Goal: Transaction & Acquisition: Book appointment/travel/reservation

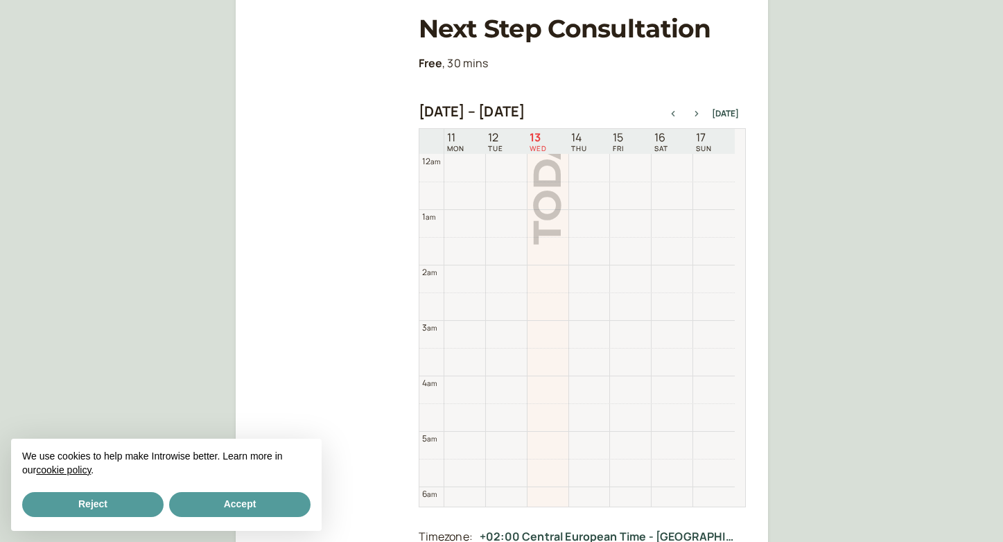
scroll to position [444, 0]
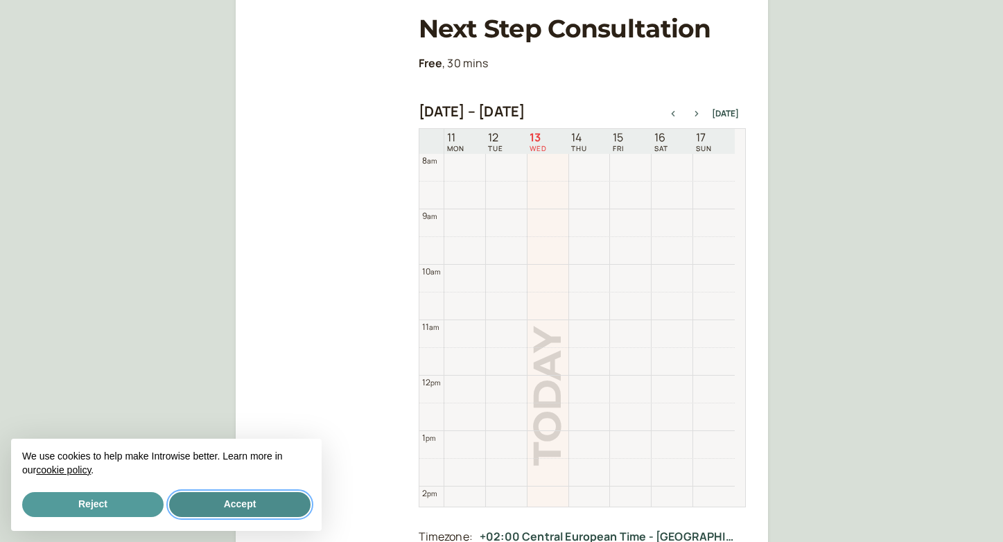
click at [232, 506] on button "Accept" at bounding box center [239, 504] width 141 height 25
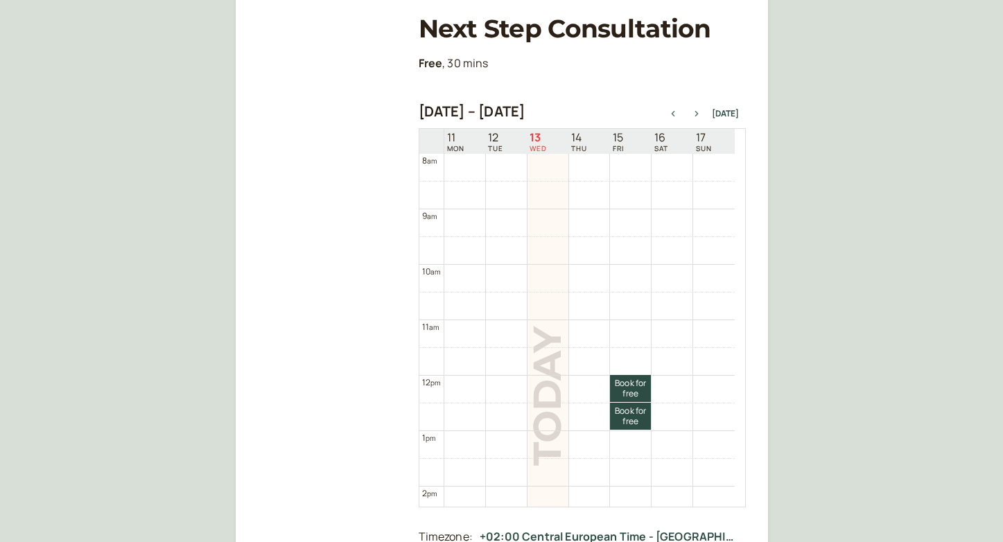
click at [698, 113] on icon "button" at bounding box center [696, 114] width 3 height 6
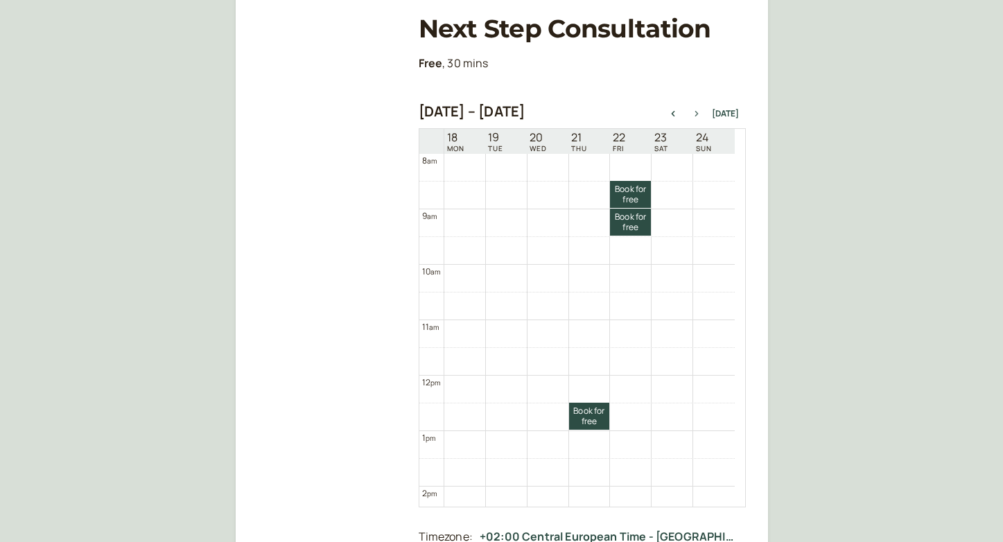
click at [698, 113] on icon "button" at bounding box center [696, 114] width 3 height 6
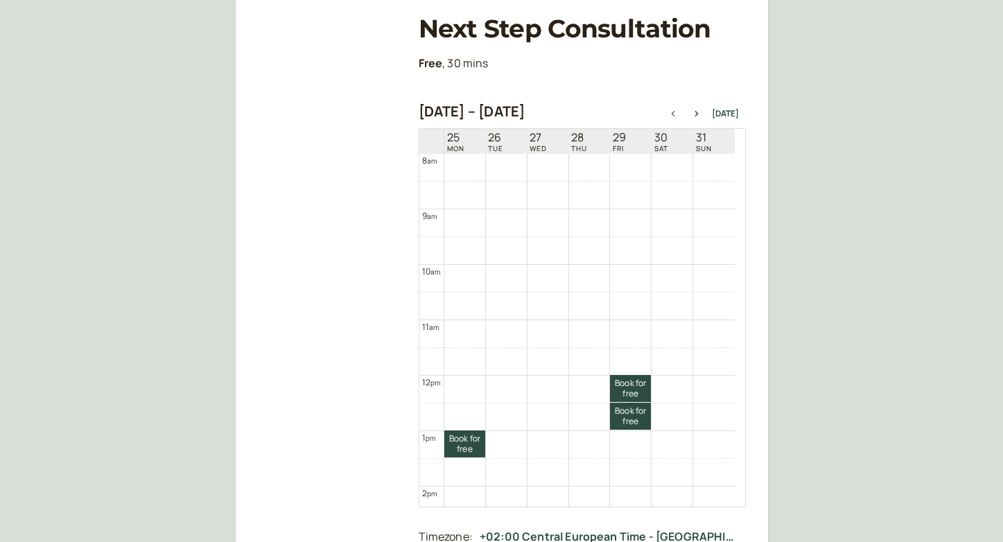
click at [674, 114] on icon "button" at bounding box center [673, 114] width 17 height 6
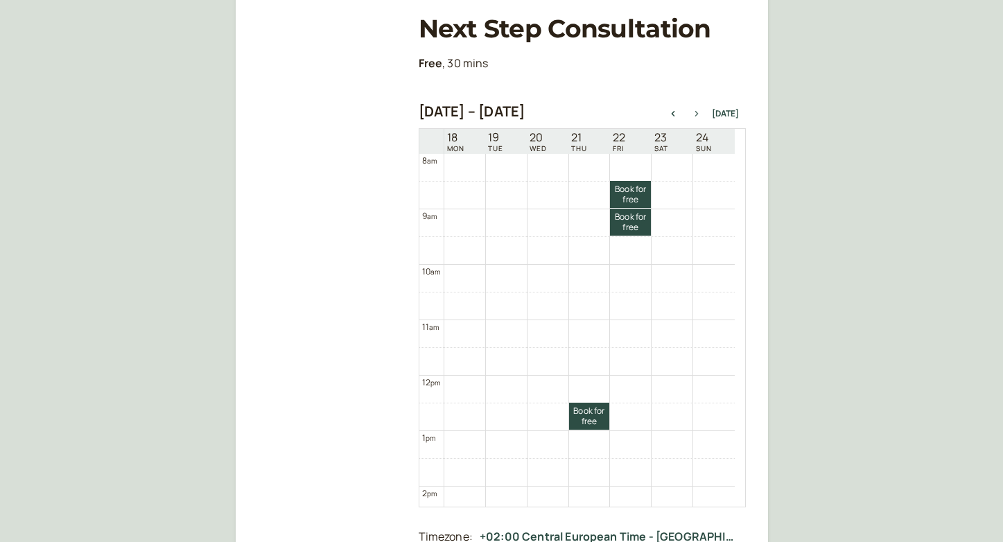
click at [698, 113] on icon "button" at bounding box center [696, 114] width 3 height 6
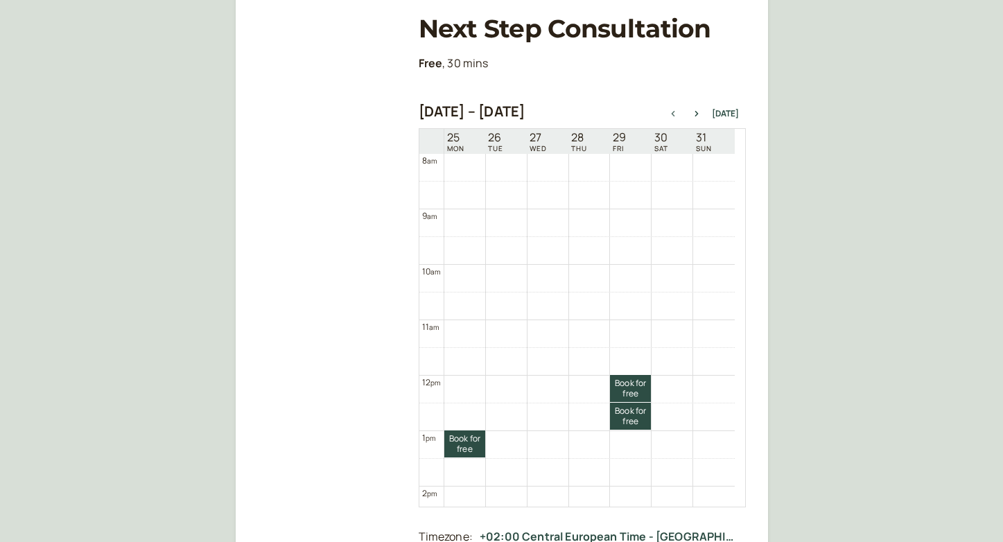
click at [677, 115] on icon "button" at bounding box center [673, 114] width 17 height 6
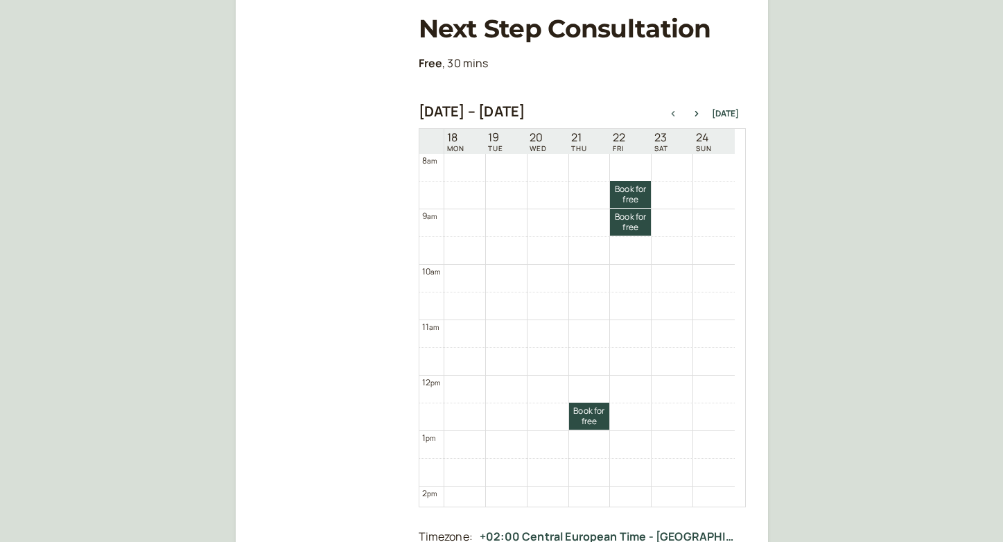
click at [677, 115] on icon "button" at bounding box center [673, 114] width 17 height 6
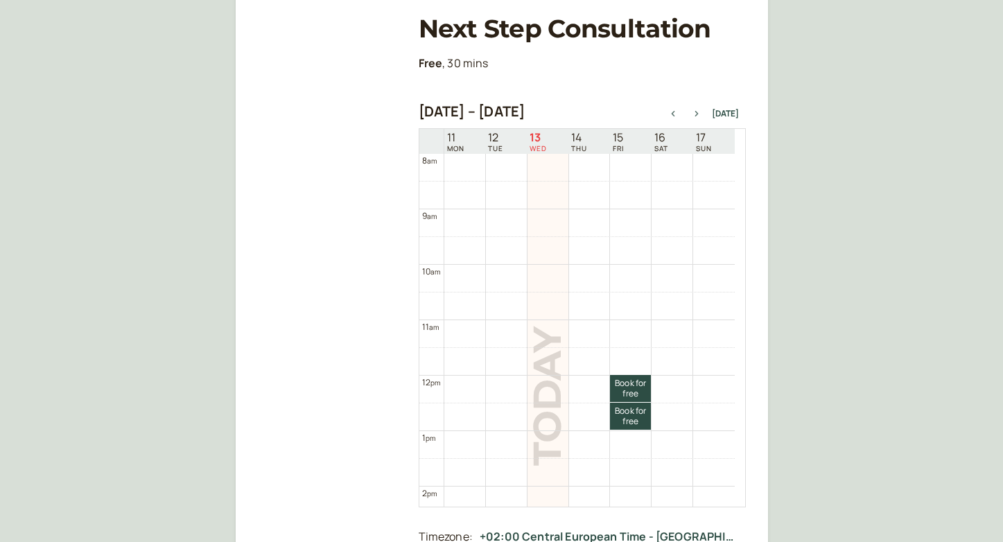
click at [697, 115] on icon "button" at bounding box center [696, 114] width 17 height 6
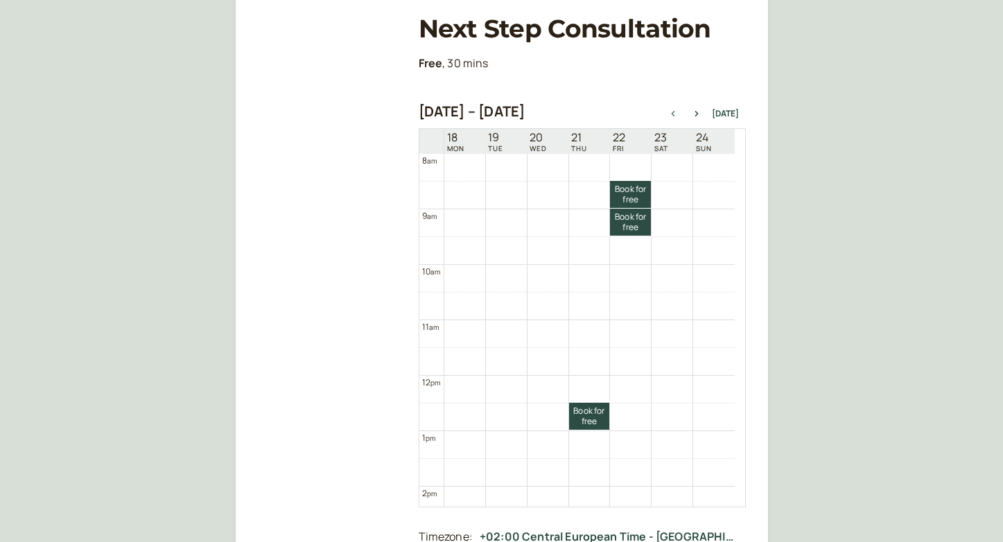
click at [674, 112] on icon "button" at bounding box center [673, 114] width 17 height 6
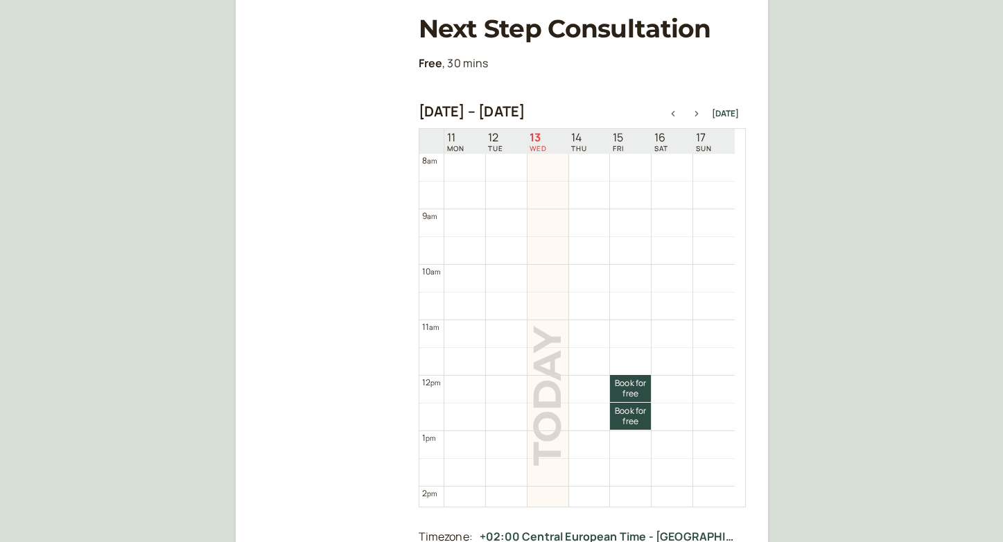
click at [697, 115] on icon "button" at bounding box center [696, 114] width 17 height 6
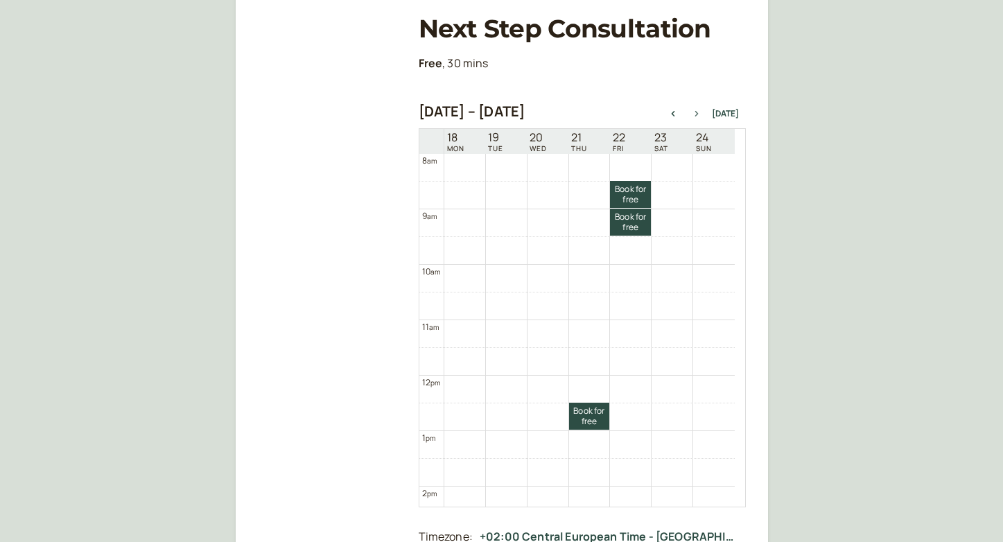
click at [697, 115] on icon "button" at bounding box center [696, 114] width 17 height 6
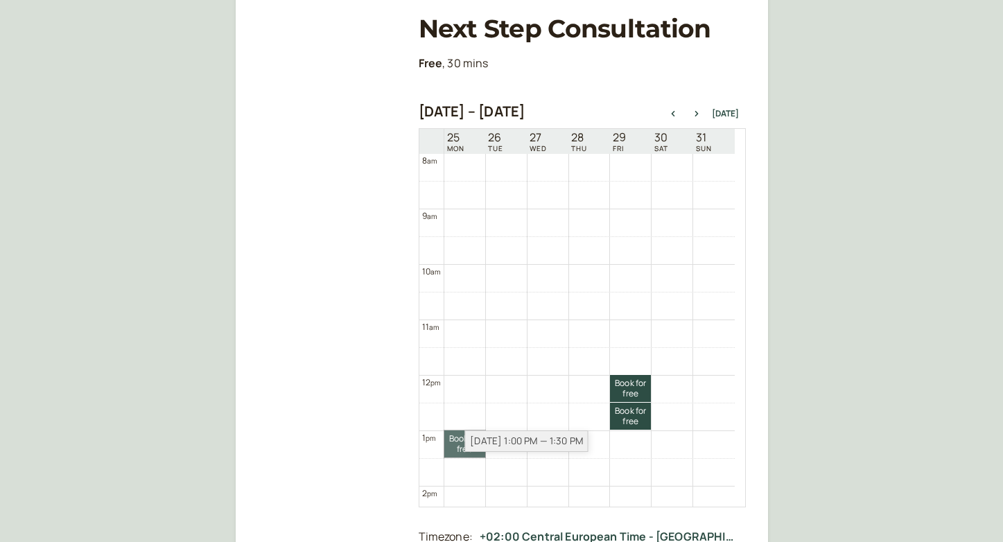
click at [458, 453] on link "Book for free free" at bounding box center [464, 444] width 41 height 27
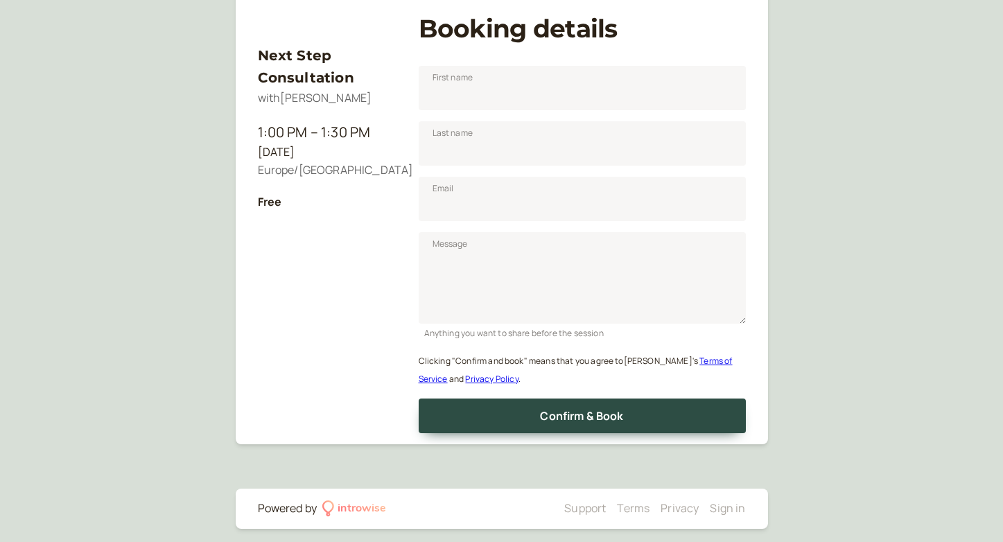
scroll to position [172, 0]
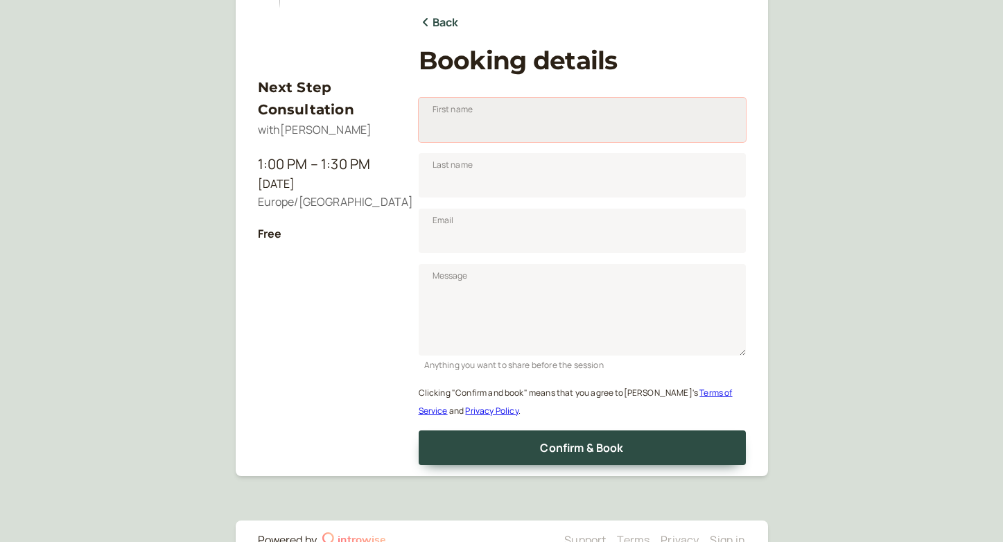
click at [476, 130] on input "First name" at bounding box center [582, 120] width 327 height 44
type input "Archana"
type input "A"
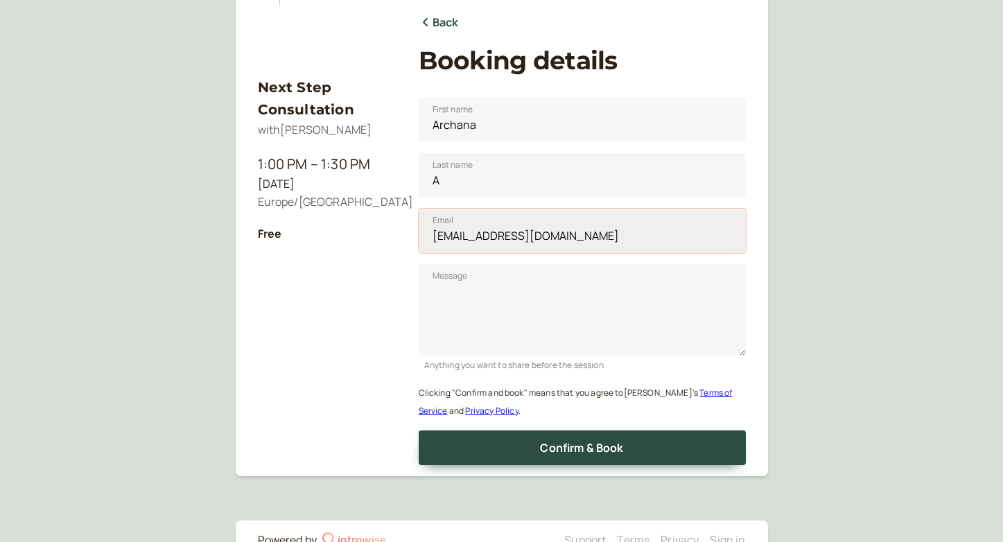
drag, startPoint x: 523, startPoint y: 234, endPoint x: 473, endPoint y: 237, distance: 50.7
click at [473, 237] on input "[EMAIL_ADDRESS][DOMAIN_NAME]" at bounding box center [582, 231] width 327 height 44
type input "[EMAIL_ADDRESS][DOMAIN_NAME]"
click at [793, 279] on div "Next Step Consultation with [PERSON_NAME] 1:00 PM – 1:30 PM [DATE] Europe/[GEOG…" at bounding box center [501, 205] width 1003 height 755
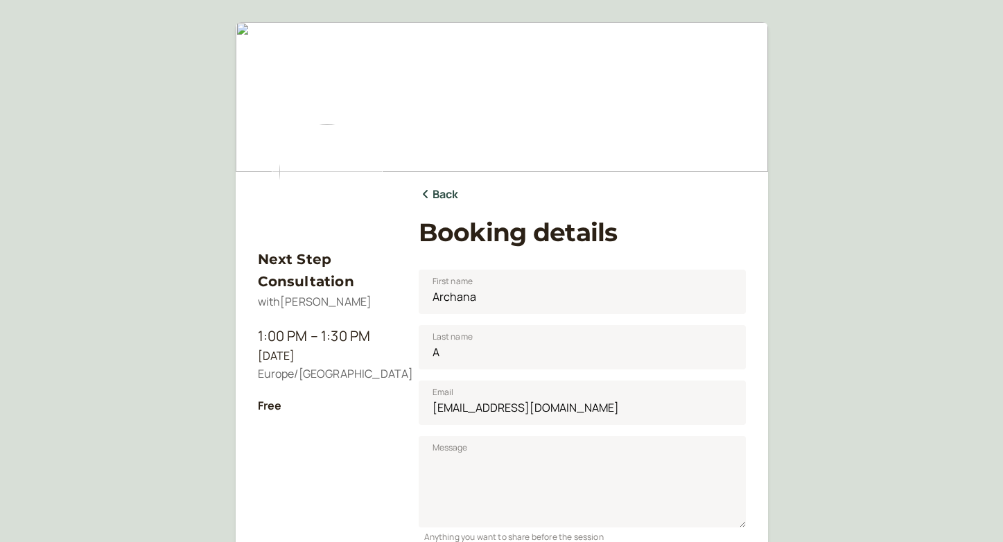
scroll to position [212, 0]
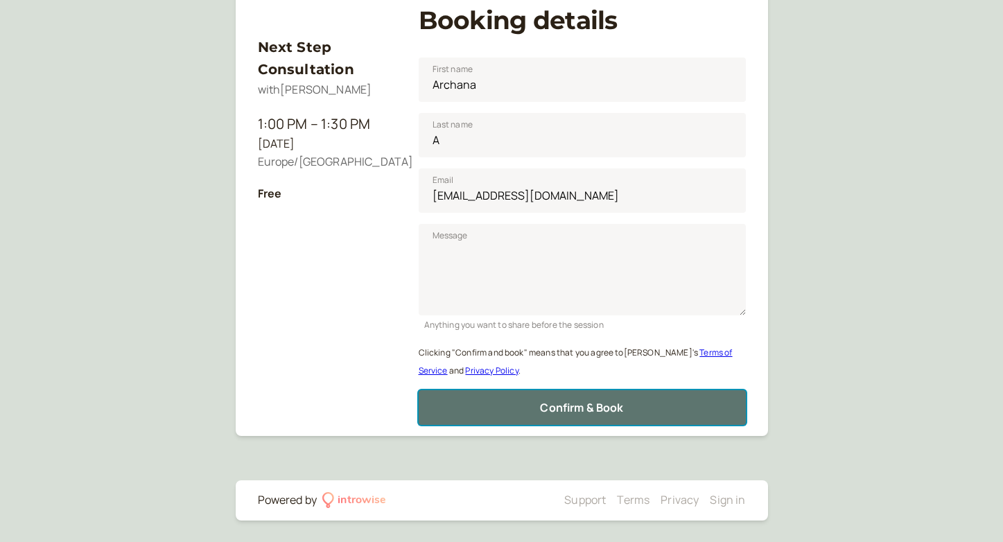
click at [614, 412] on span "Confirm & Book" at bounding box center [581, 407] width 83 height 15
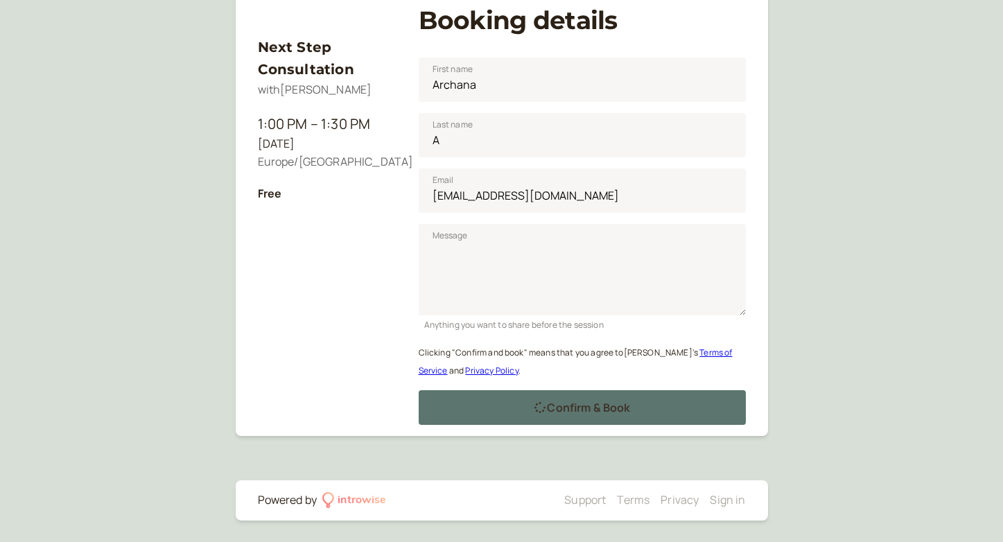
scroll to position [77, 0]
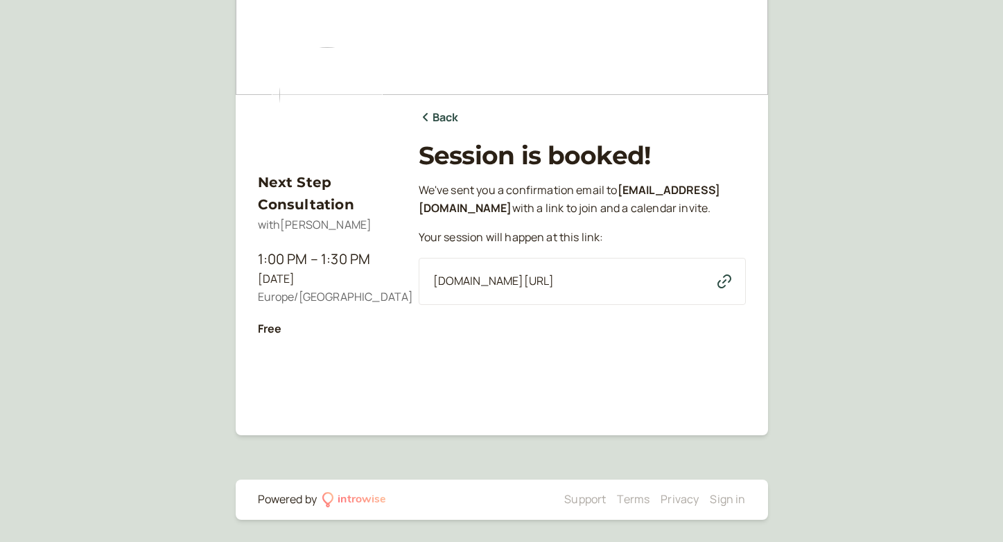
click at [726, 288] on icon "button" at bounding box center [725, 282] width 14 height 14
click at [722, 288] on icon "button" at bounding box center [725, 282] width 14 height 14
